Goal: Task Accomplishment & Management: Manage account settings

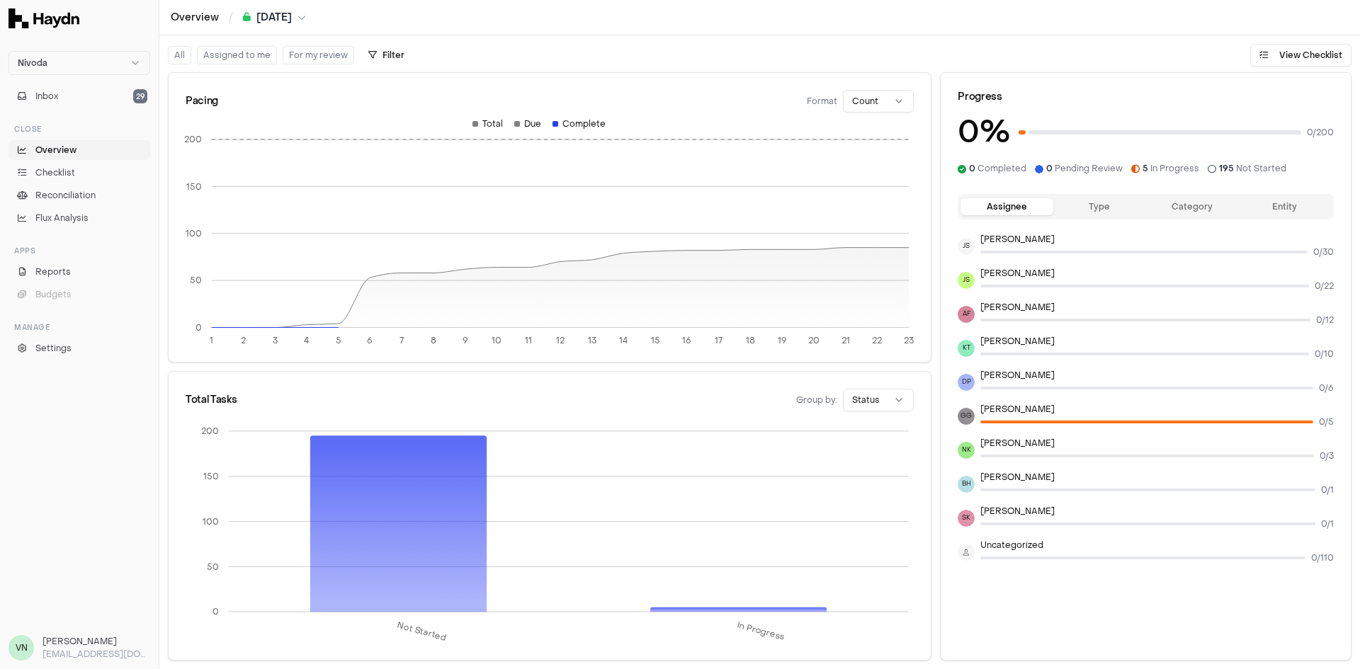
click at [256, 12] on span "[DATE]" at bounding box center [273, 18] width 35 height 14
click at [426, 8] on html "Nivoda Inbox 29 Close Overview Checklist Reconciliation Flux Analysis Apps Repo…" at bounding box center [680, 334] width 1360 height 669
click at [250, 56] on button "Assigned to me" at bounding box center [237, 55] width 80 height 18
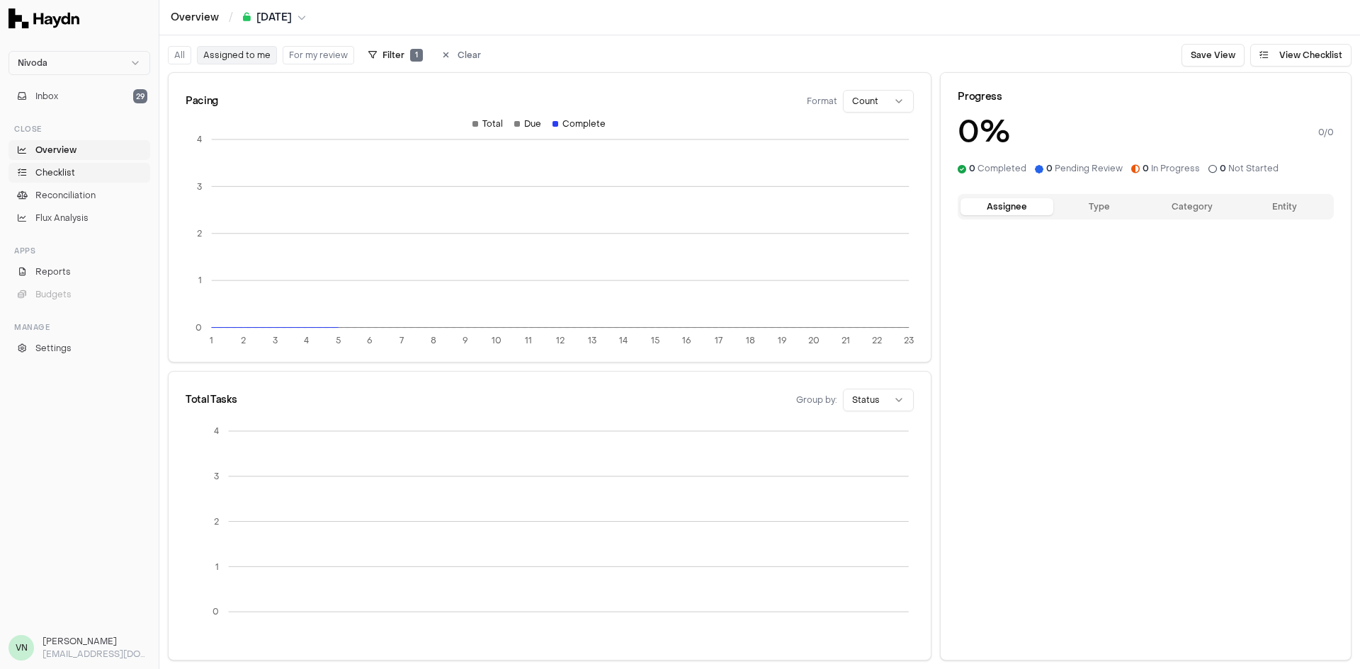
click at [83, 169] on link "Checklist" at bounding box center [79, 173] width 142 height 20
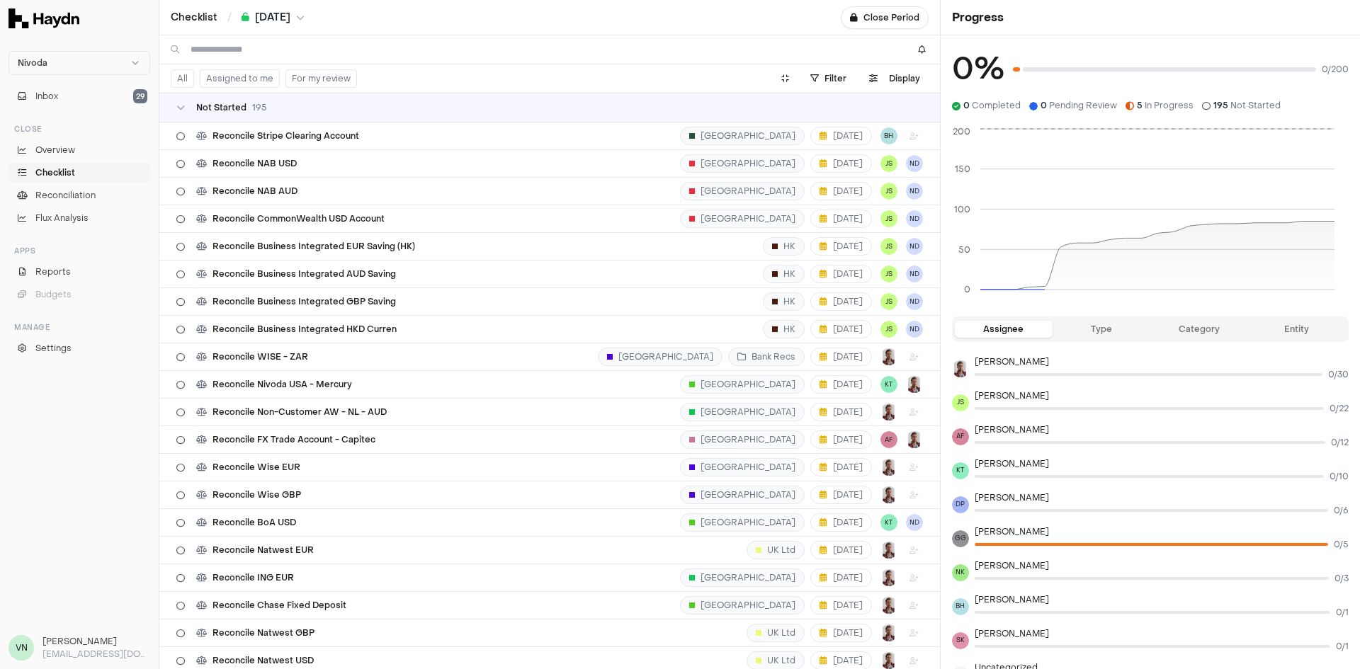
click at [246, 76] on button "Assigned to me" at bounding box center [240, 78] width 80 height 18
